Goal: Navigation & Orientation: Go to known website

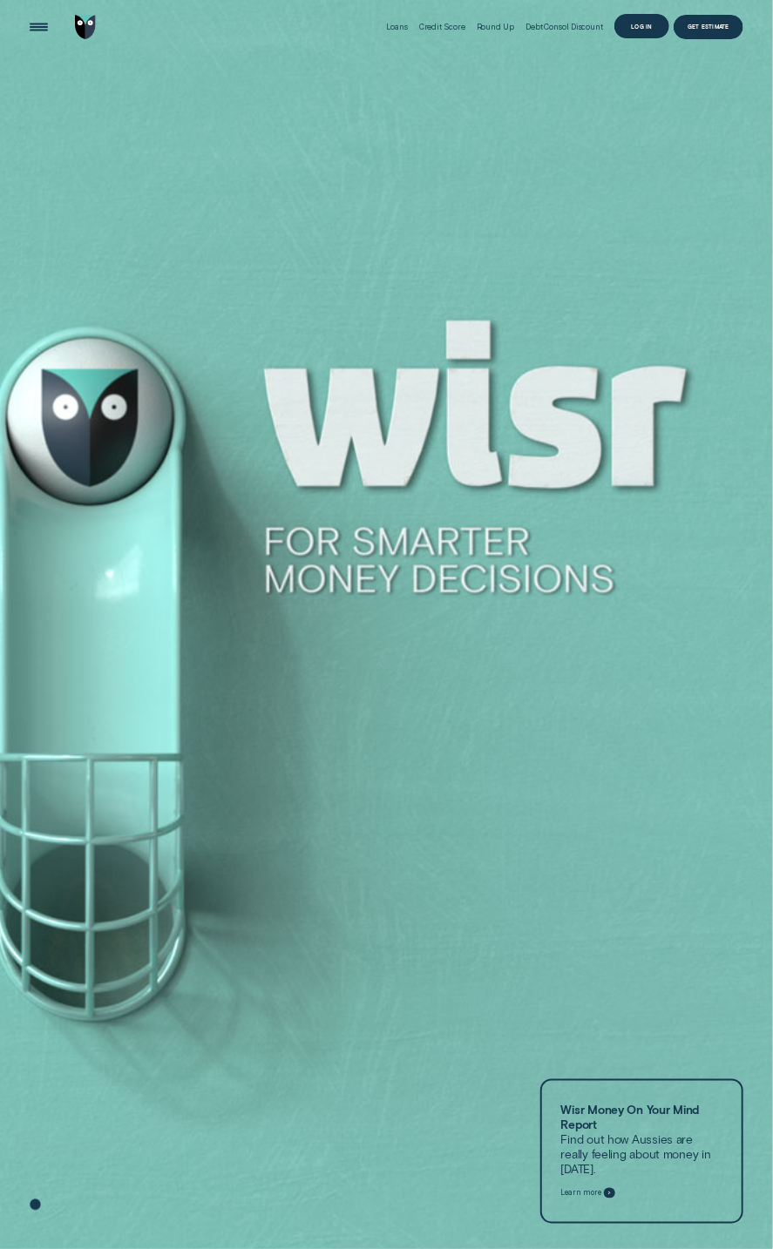
click at [637, 30] on div "Log in" at bounding box center [641, 26] width 55 height 24
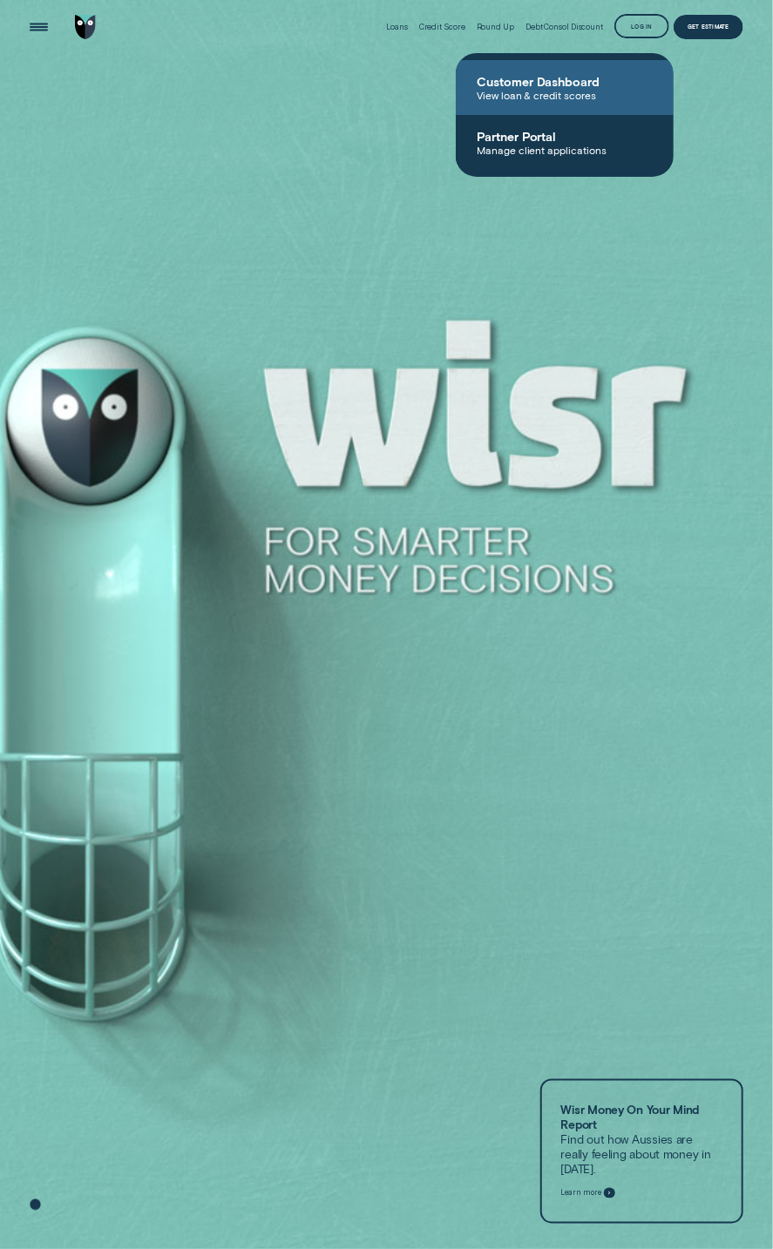
click at [535, 86] on span "Customer Dashboard" at bounding box center [565, 81] width 176 height 15
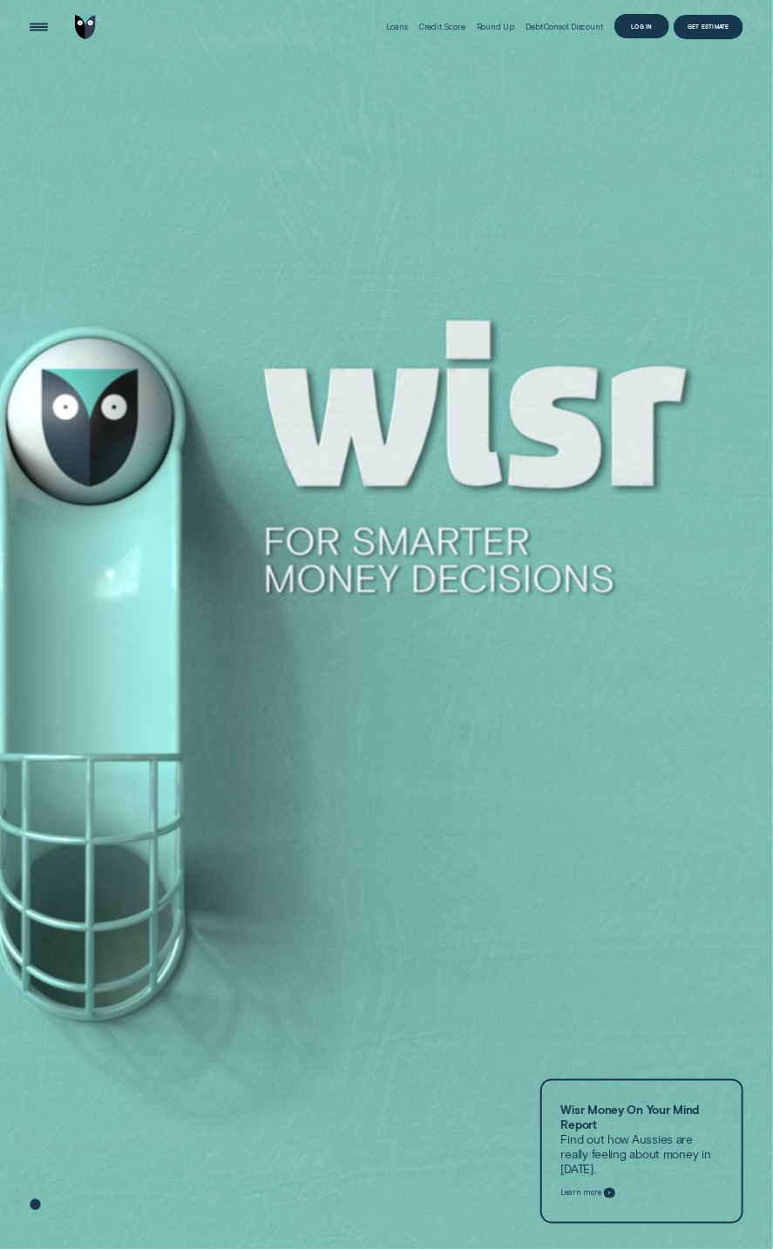
click at [645, 27] on div "Log in" at bounding box center [642, 26] width 22 height 4
click at [644, 27] on div "Log in" at bounding box center [642, 26] width 22 height 4
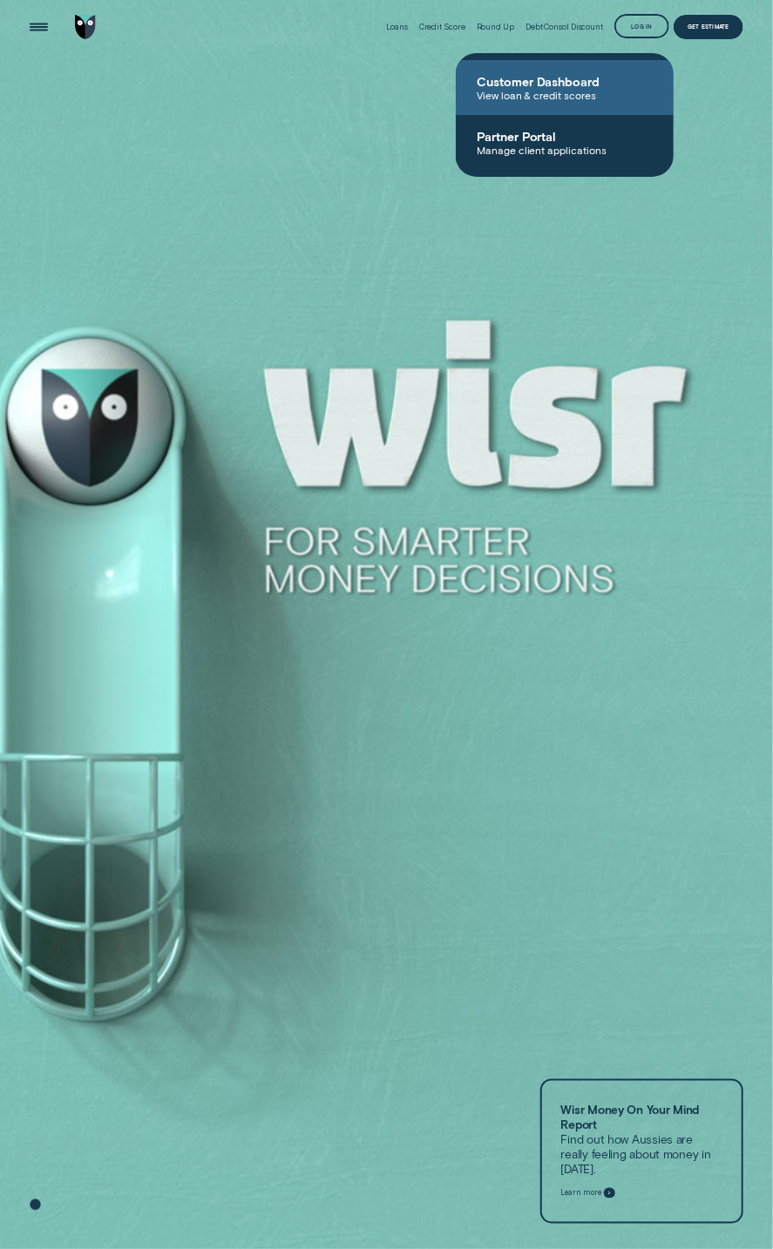
click at [504, 75] on span "Customer Dashboard" at bounding box center [565, 81] width 176 height 15
